Goal: Find specific page/section: Find specific page/section

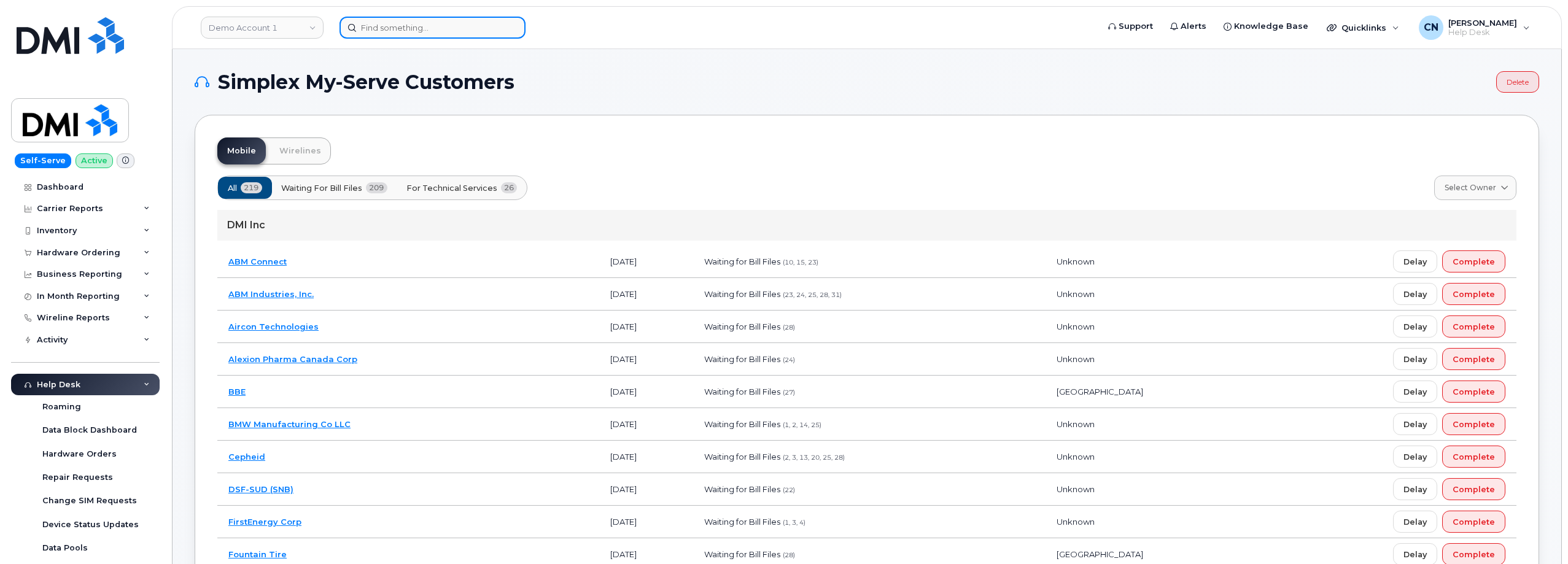
click at [373, 27] on input at bounding box center [432, 28] width 186 height 22
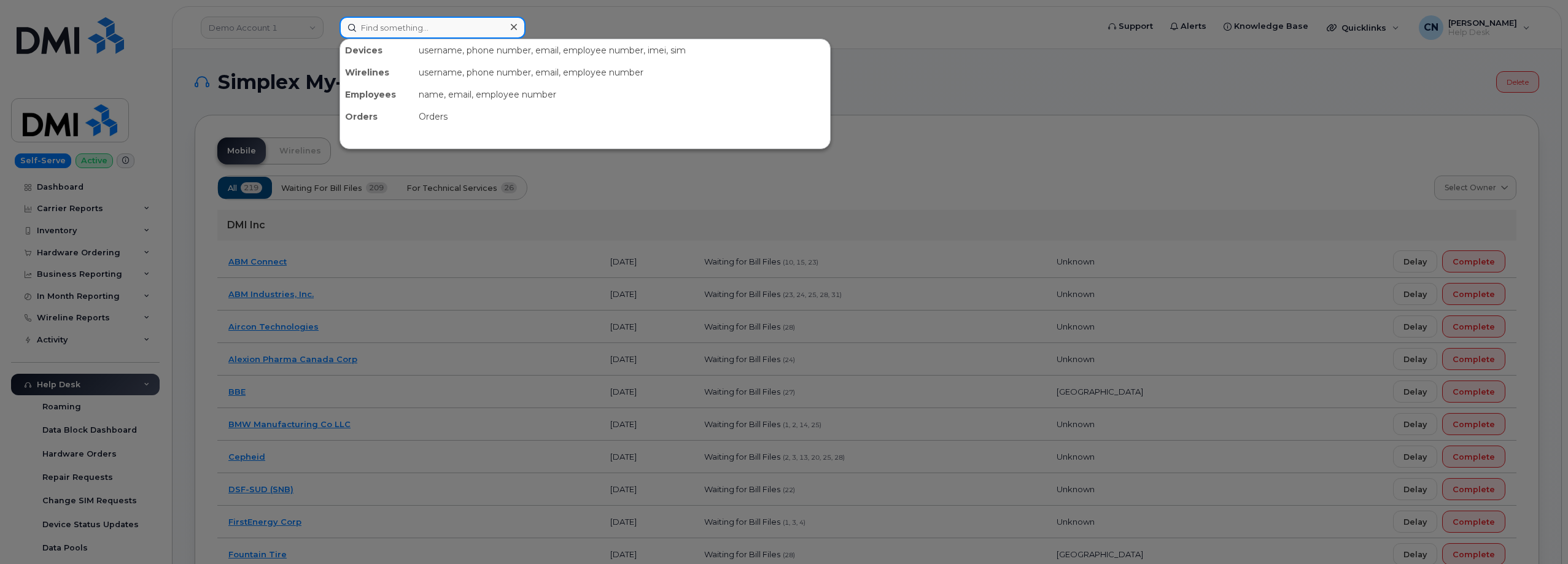
paste input "5087690155"
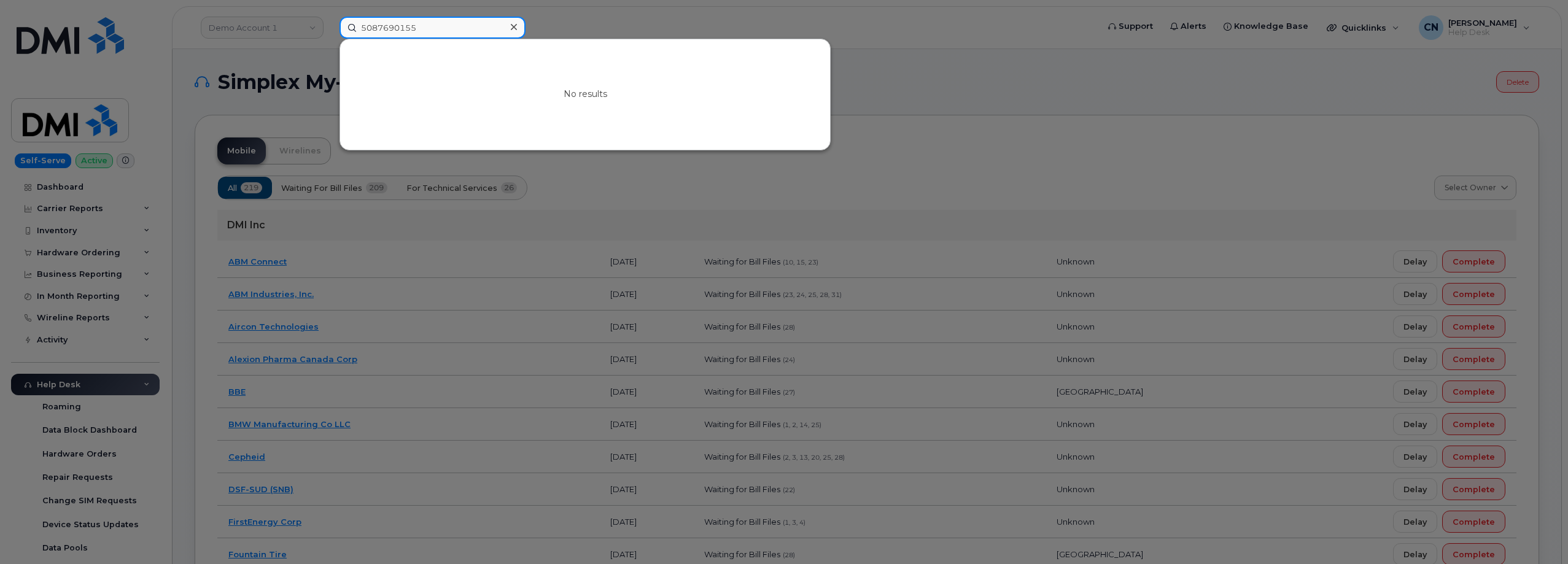
drag, startPoint x: 425, startPoint y: 24, endPoint x: 183, endPoint y: 20, distance: 242.0
click at [330, 20] on div "5087690155 No results" at bounding box center [715, 28] width 770 height 22
paste input "7816058019"
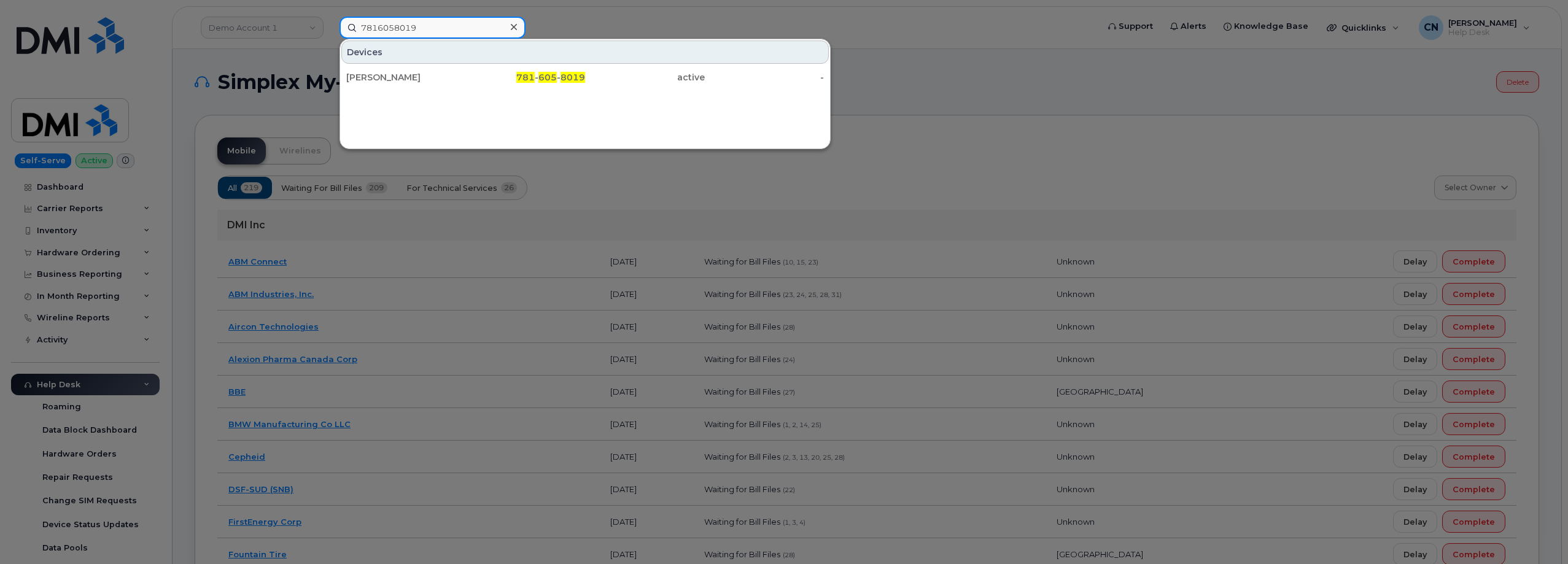
type input "7816058019"
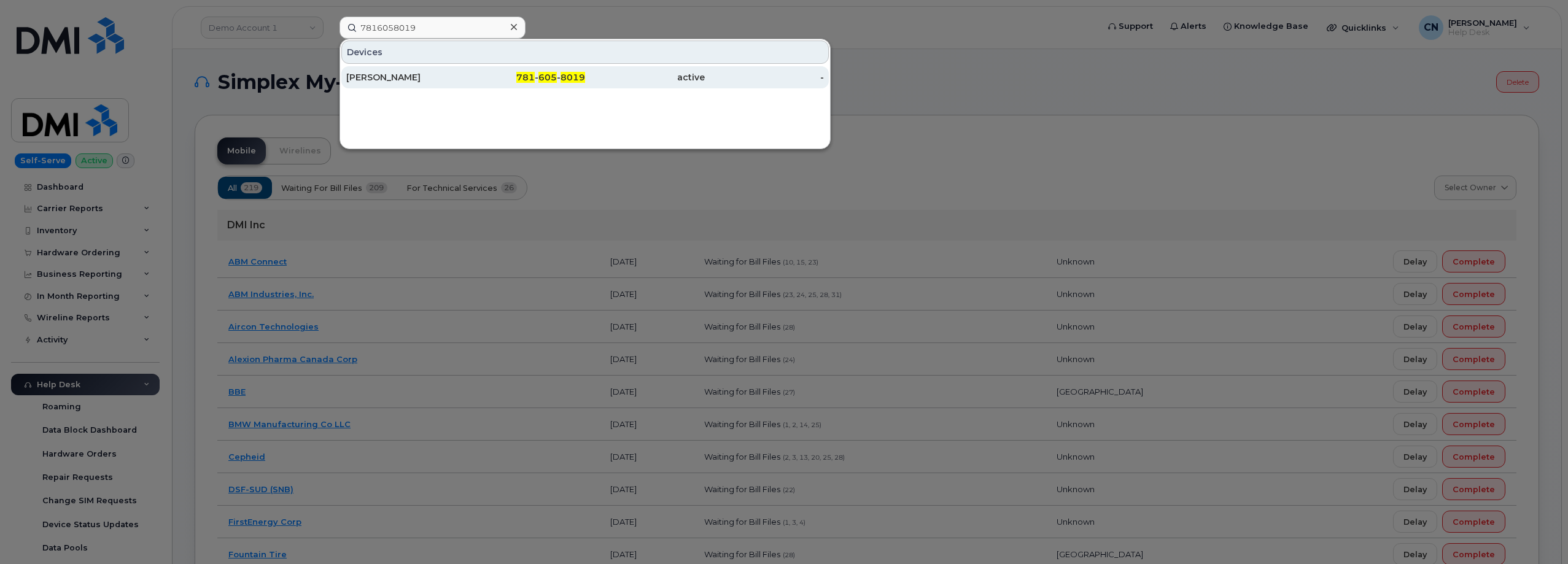
click at [521, 87] on div "781 - 605 - 8019" at bounding box center [526, 77] width 120 height 22
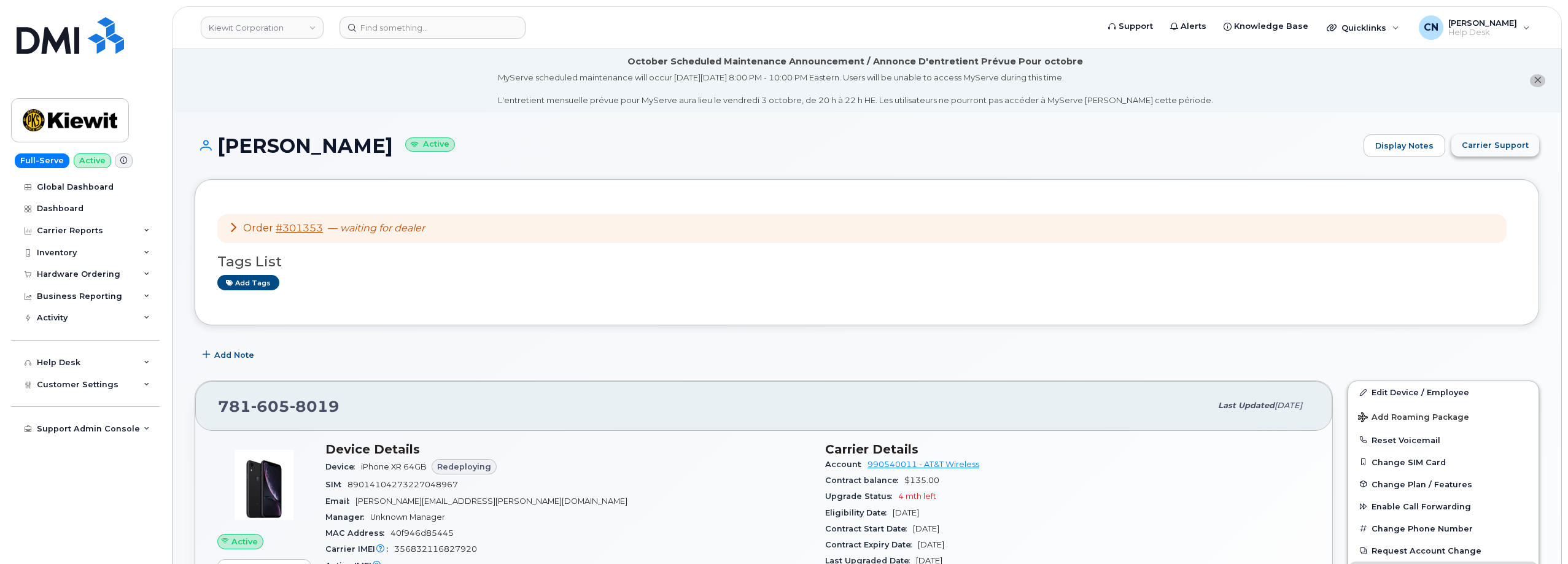
click at [1471, 141] on span "Carrier Support" at bounding box center [1495, 145] width 67 height 12
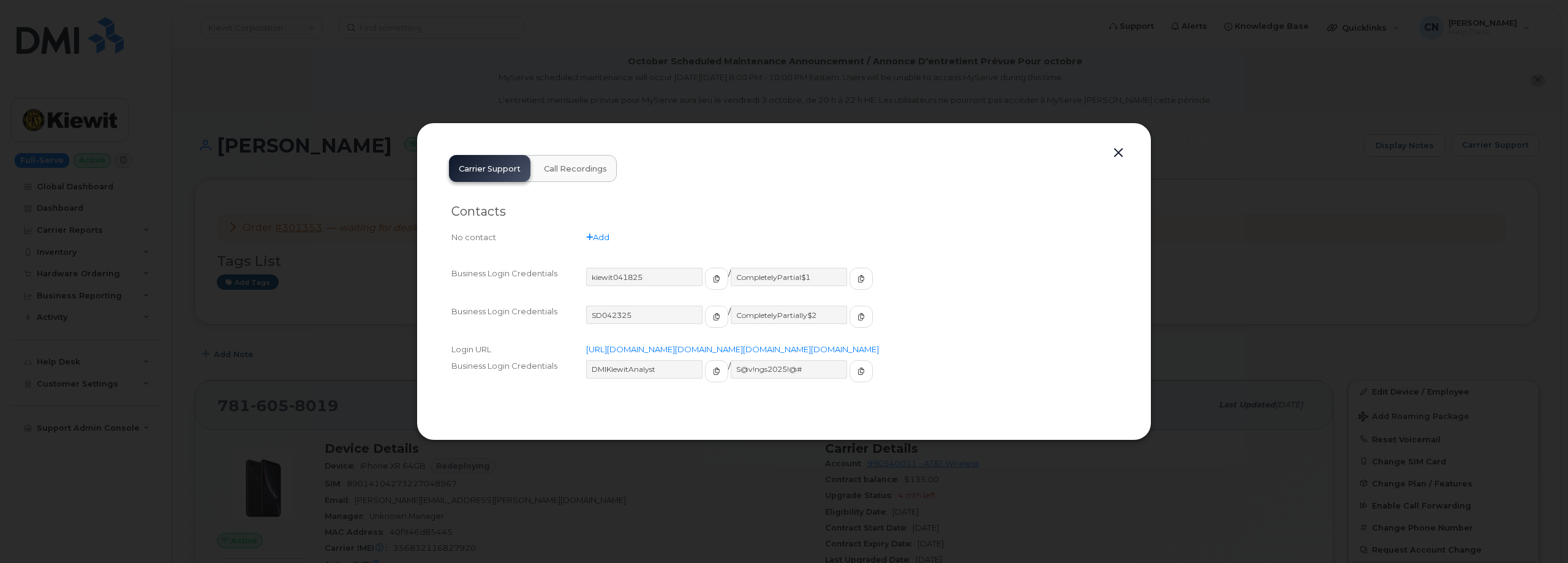
click at [686, 268] on div "kiewit041825" at bounding box center [657, 279] width 142 height 22
click at [705, 268] on button "button" at bounding box center [717, 279] width 23 height 22
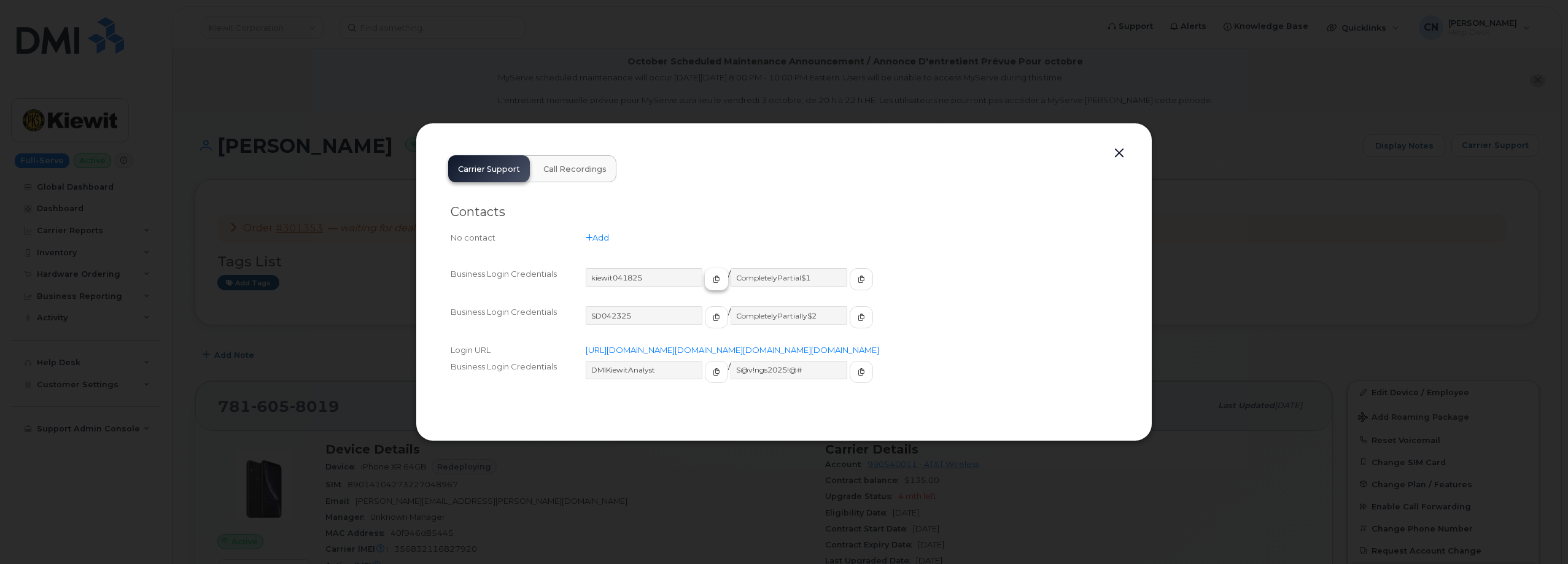
click at [705, 269] on button "button" at bounding box center [716, 279] width 23 height 22
click at [856, 274] on span "button" at bounding box center [861, 279] width 11 height 11
click at [1104, 146] on div "Carrier Support Call Recordings Contacts No contact Add Business Login Credenti…" at bounding box center [784, 282] width 692 height 272
click at [1118, 145] on button "button" at bounding box center [1119, 153] width 18 height 17
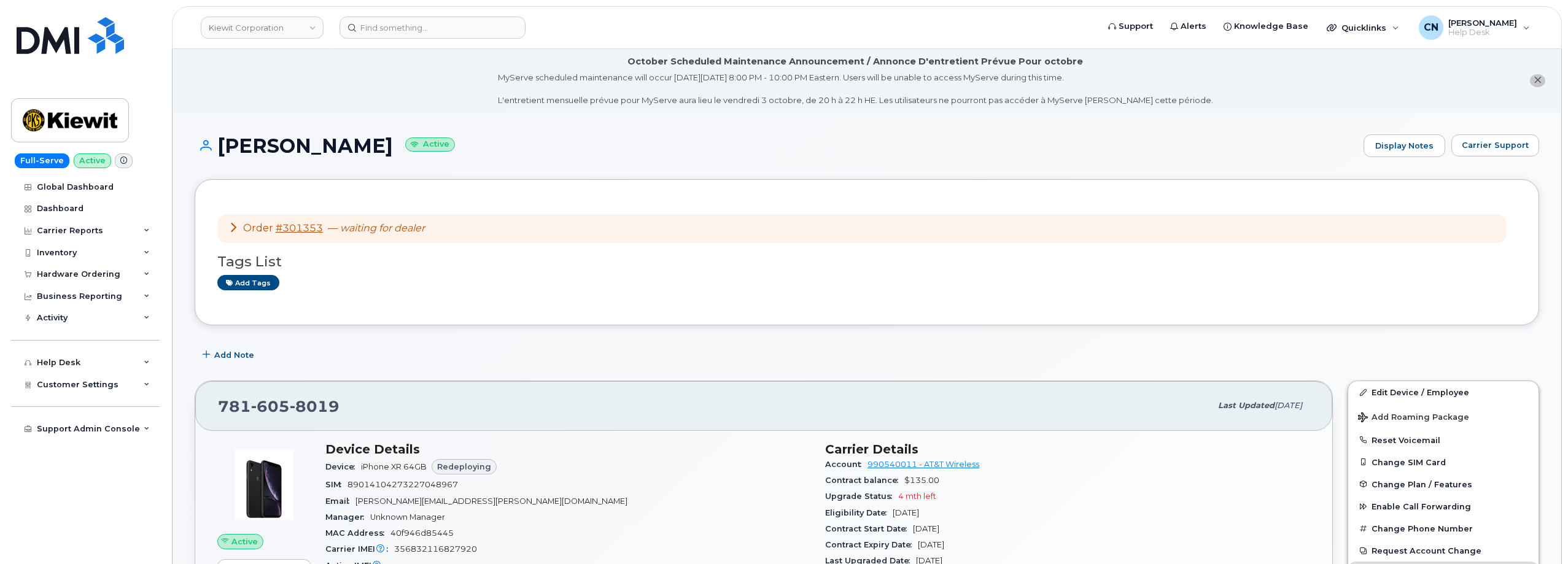
scroll to position [123, 0]
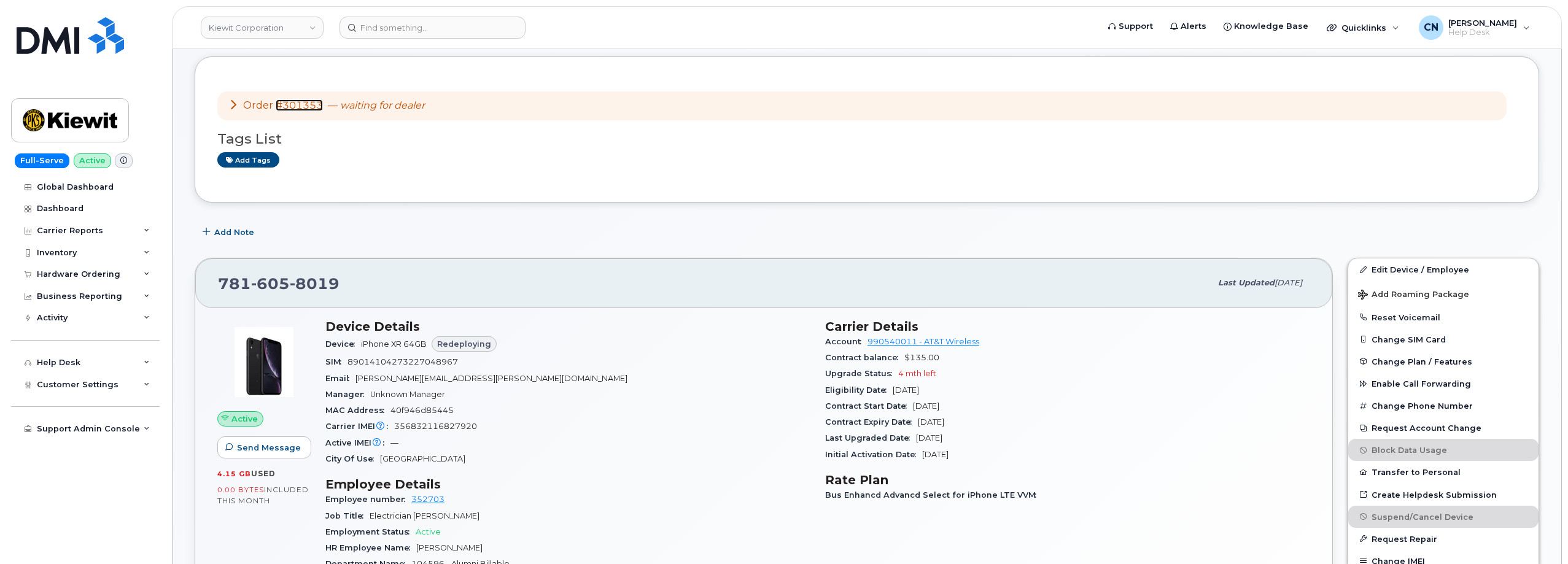
click at [295, 105] on link "#301353" at bounding box center [299, 105] width 48 height 12
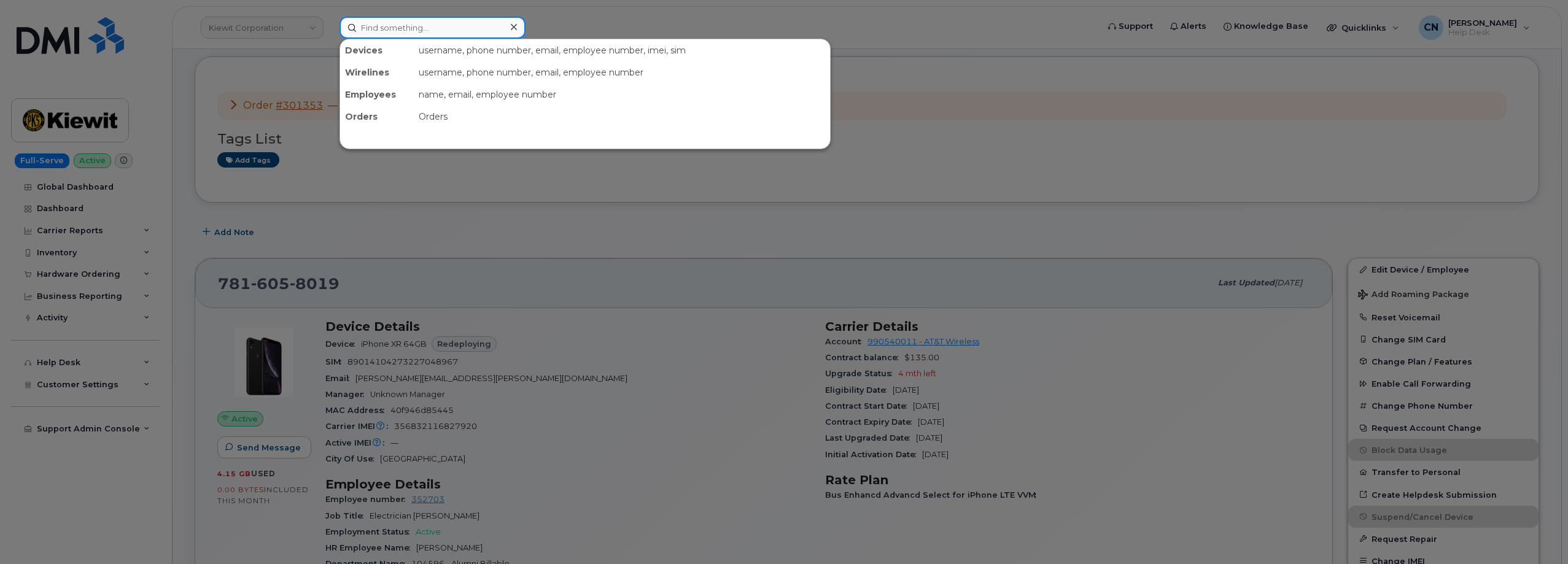
click at [382, 26] on input at bounding box center [432, 28] width 186 height 22
paste input "(682) 381-9026"
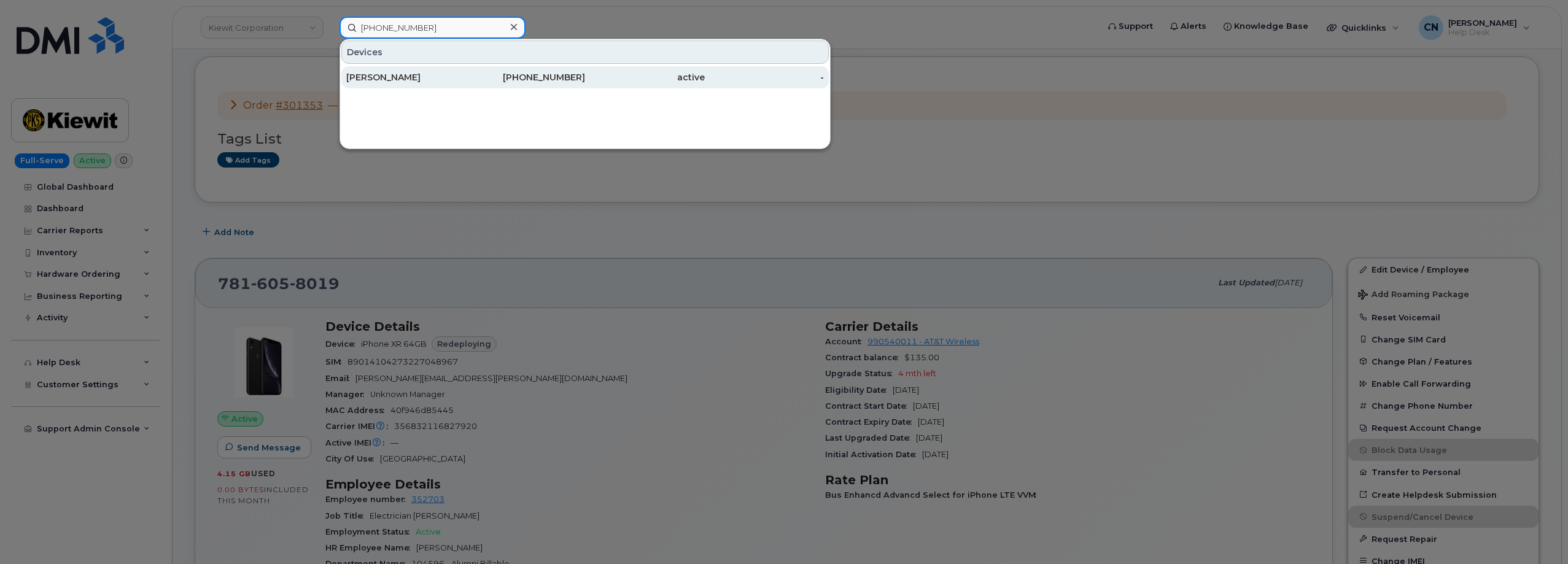
type input "(682) 381-9026"
click at [394, 81] on div "CAROL MARKS" at bounding box center [406, 78] width 120 height 12
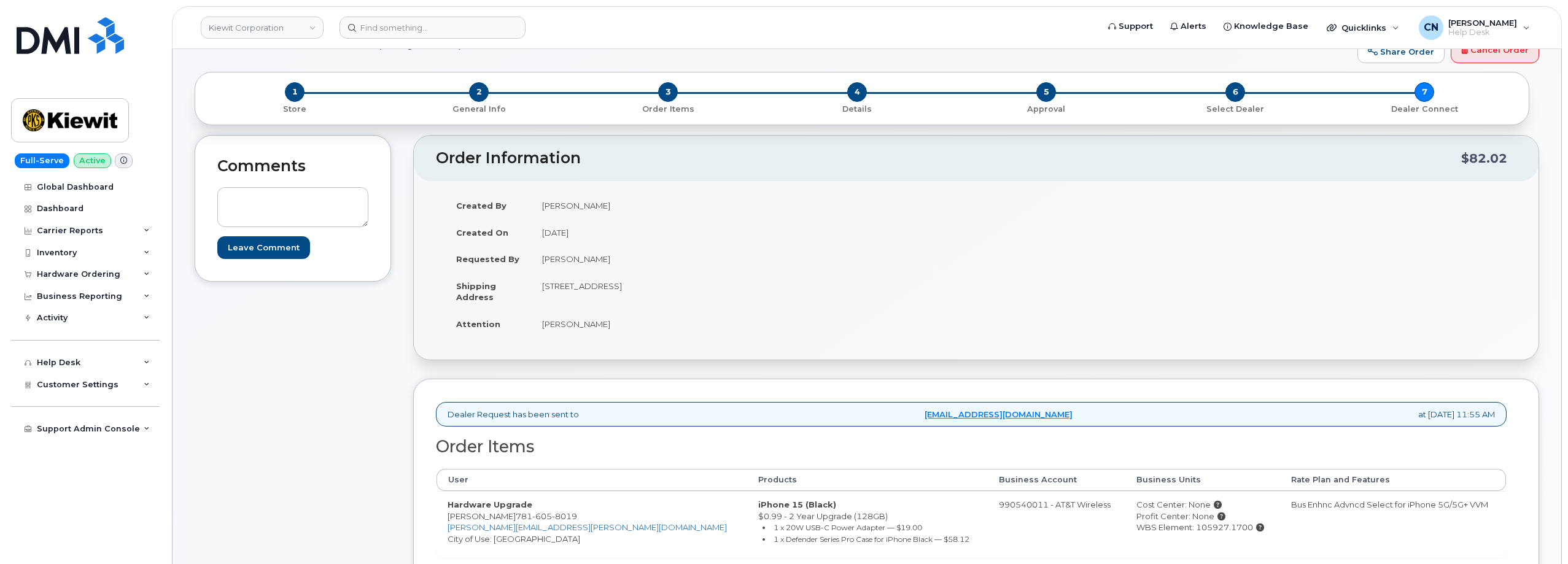
scroll to position [368, 0]
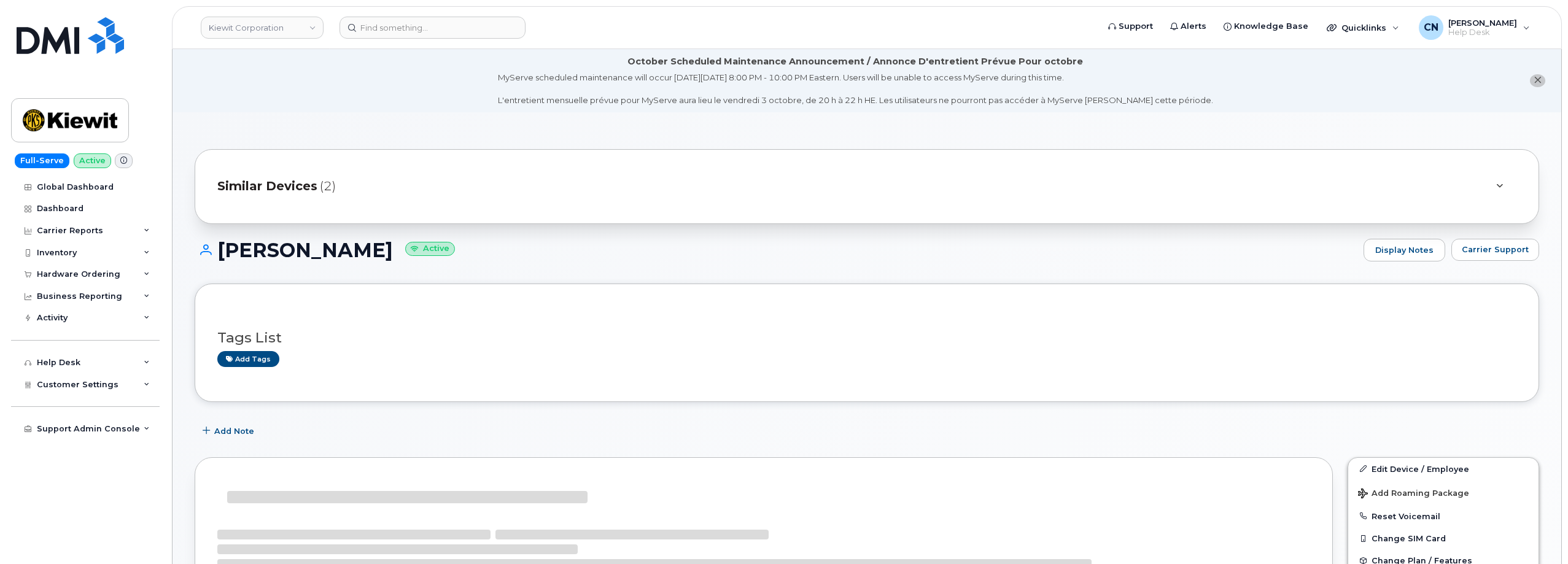
click at [424, 345] on h3 "Tags List" at bounding box center [867, 338] width 1299 height 15
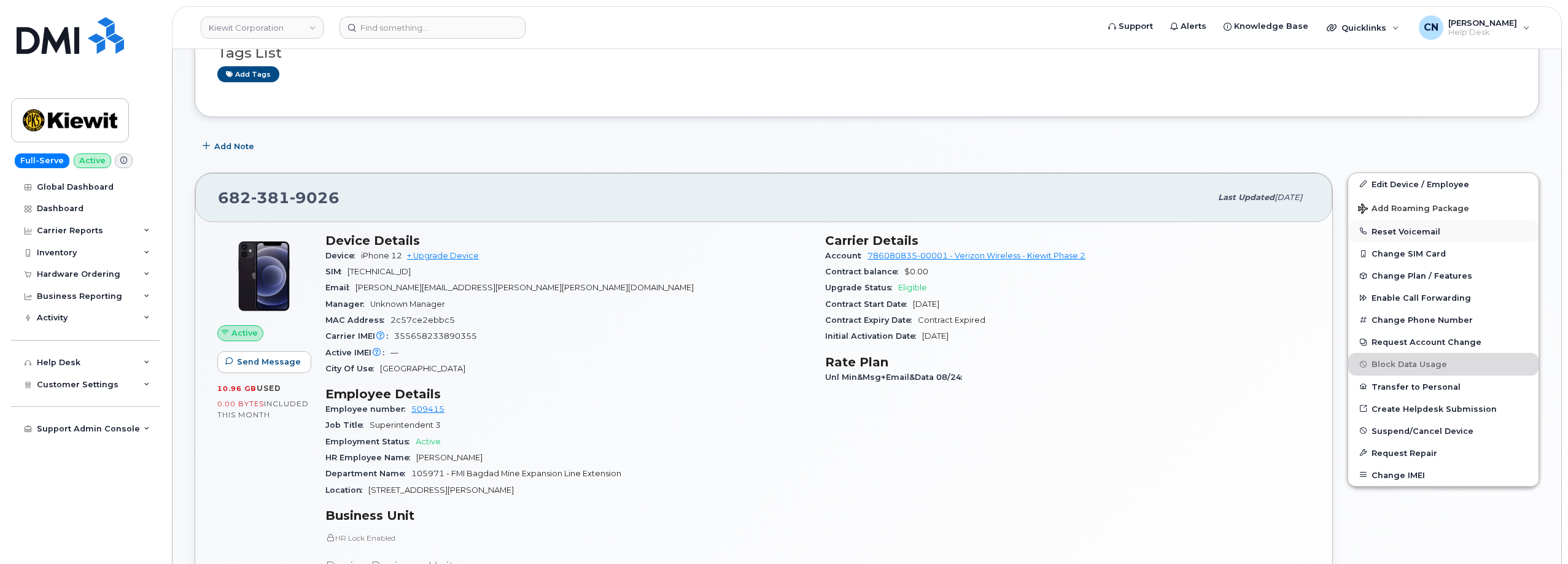
scroll to position [307, 0]
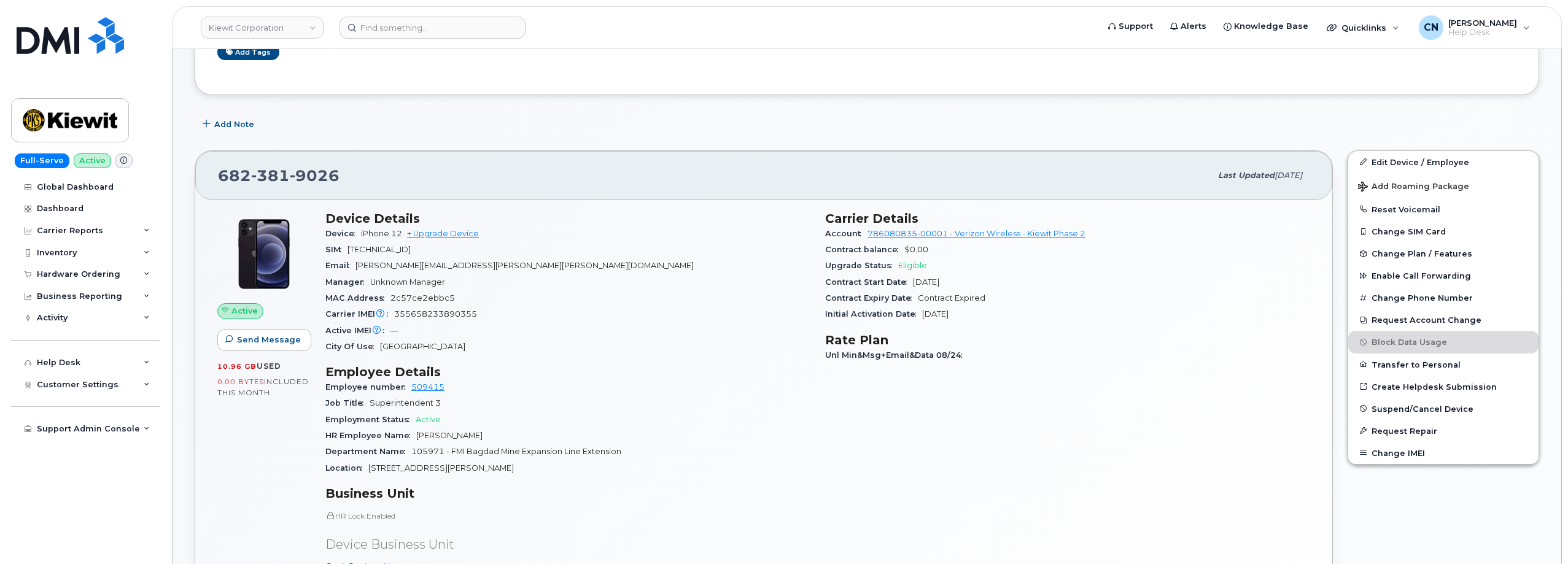
drag, startPoint x: 1390, startPoint y: 159, endPoint x: 1247, endPoint y: 284, distance: 189.9
click at [1250, 290] on div "Contract Start Date Nov 08, 2022" at bounding box center [1068, 282] width 485 height 16
